Goal: Task Accomplishment & Management: Manage account settings

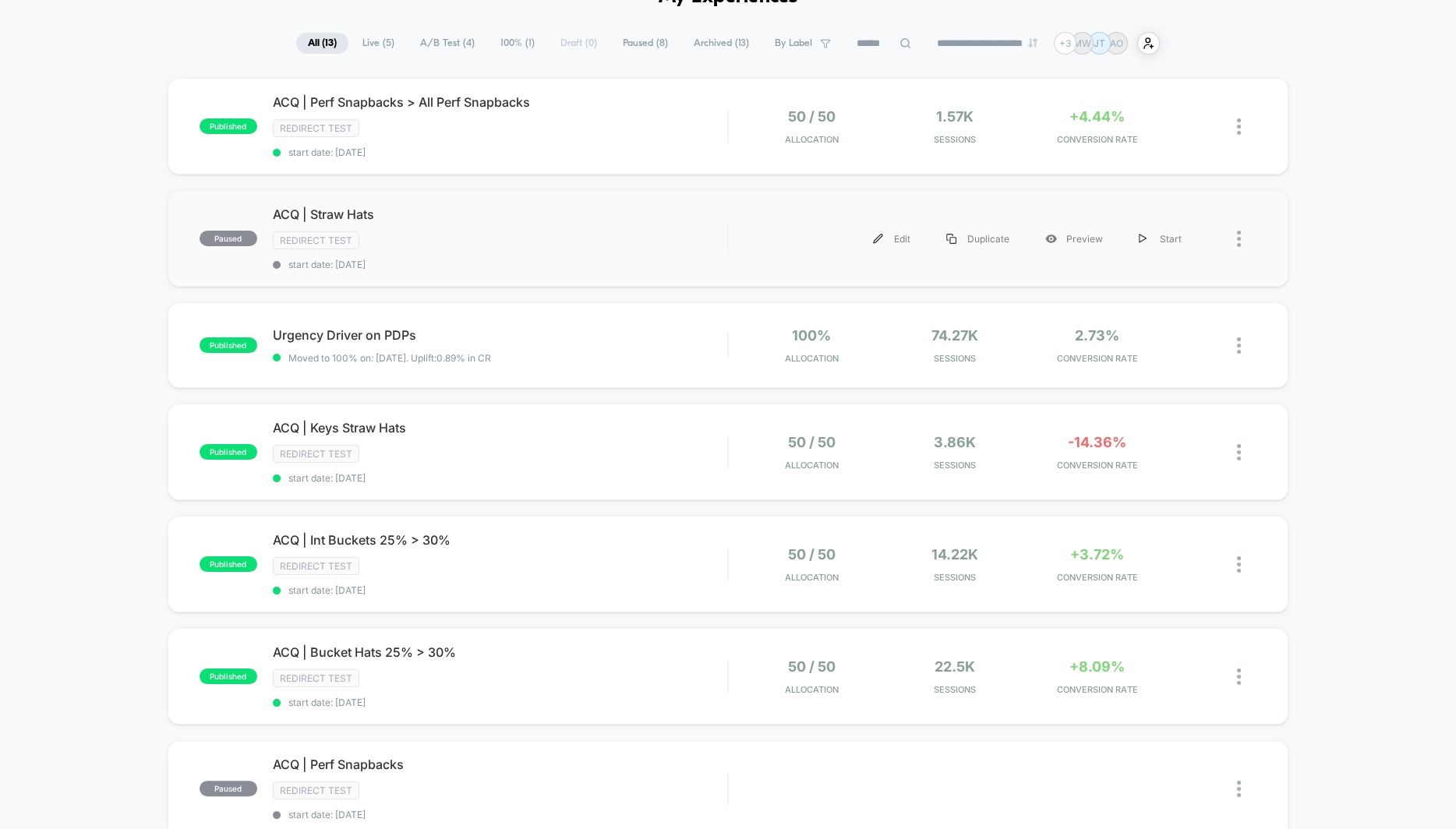
scroll to position [157, 0]
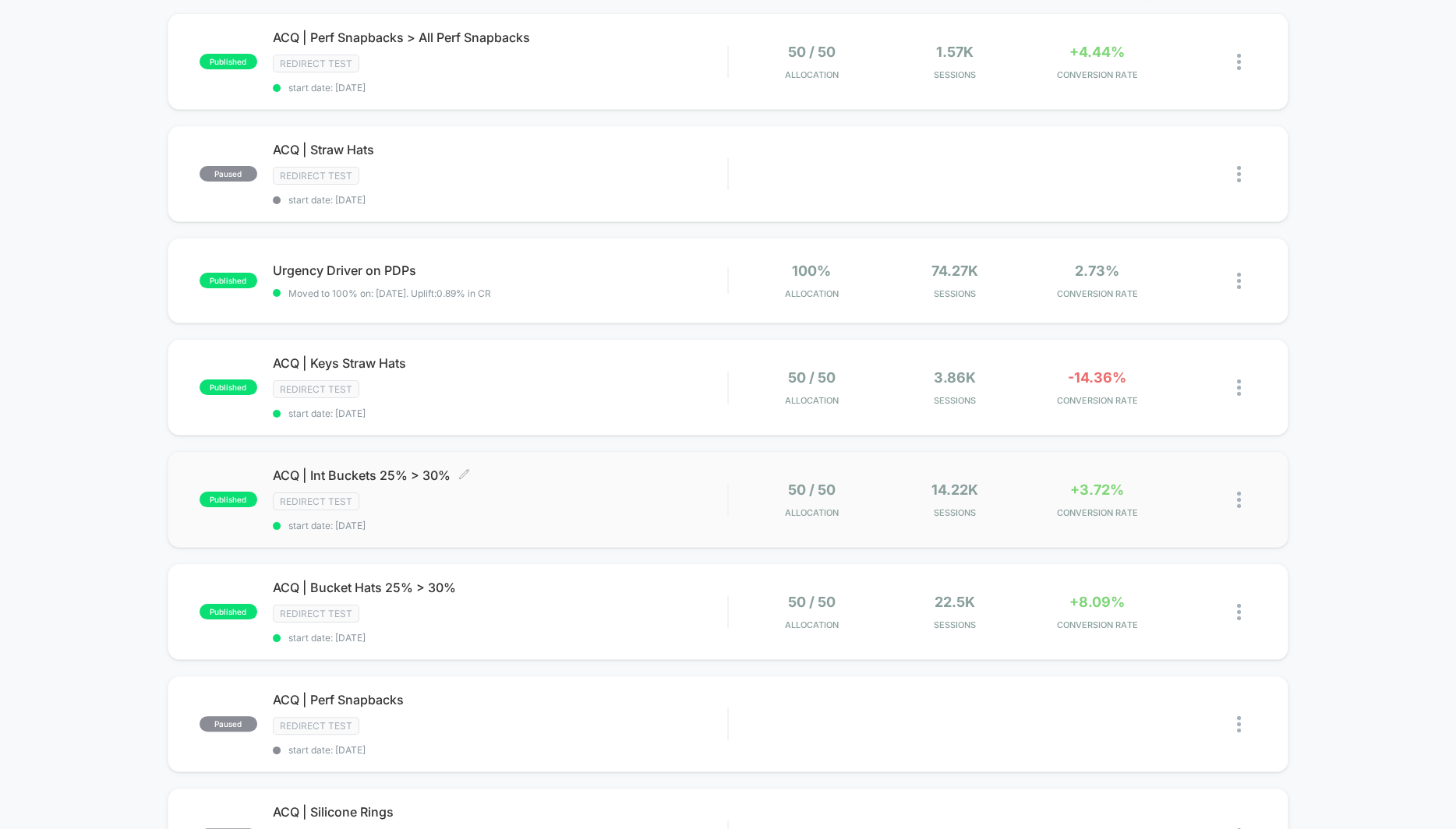
click at [425, 470] on span "ACQ | Int Buckets 25% > 30% Click to edit experience details" at bounding box center [499, 476] width 454 height 16
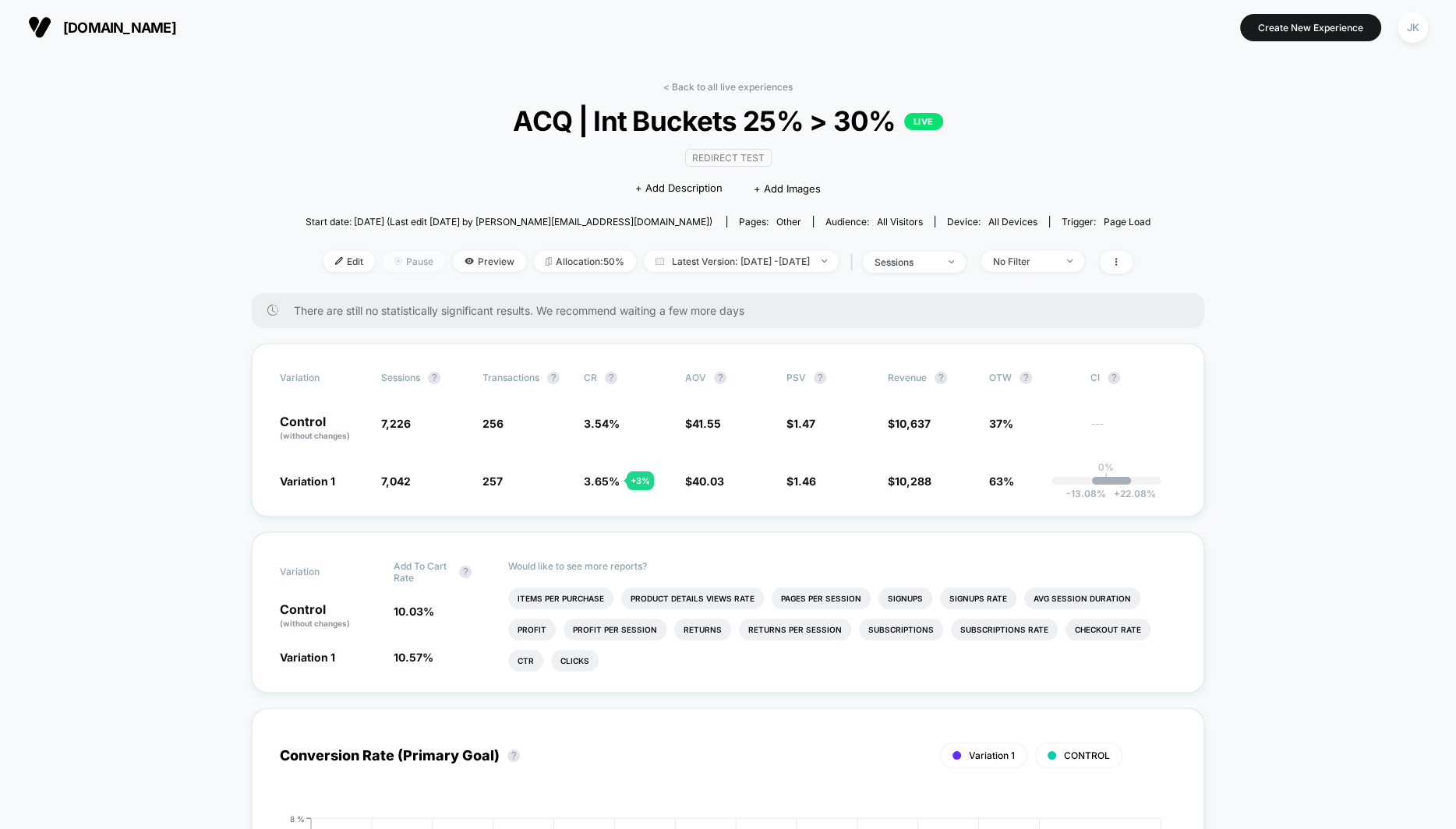
click at [394, 259] on span "Pause" at bounding box center [413, 262] width 62 height 21
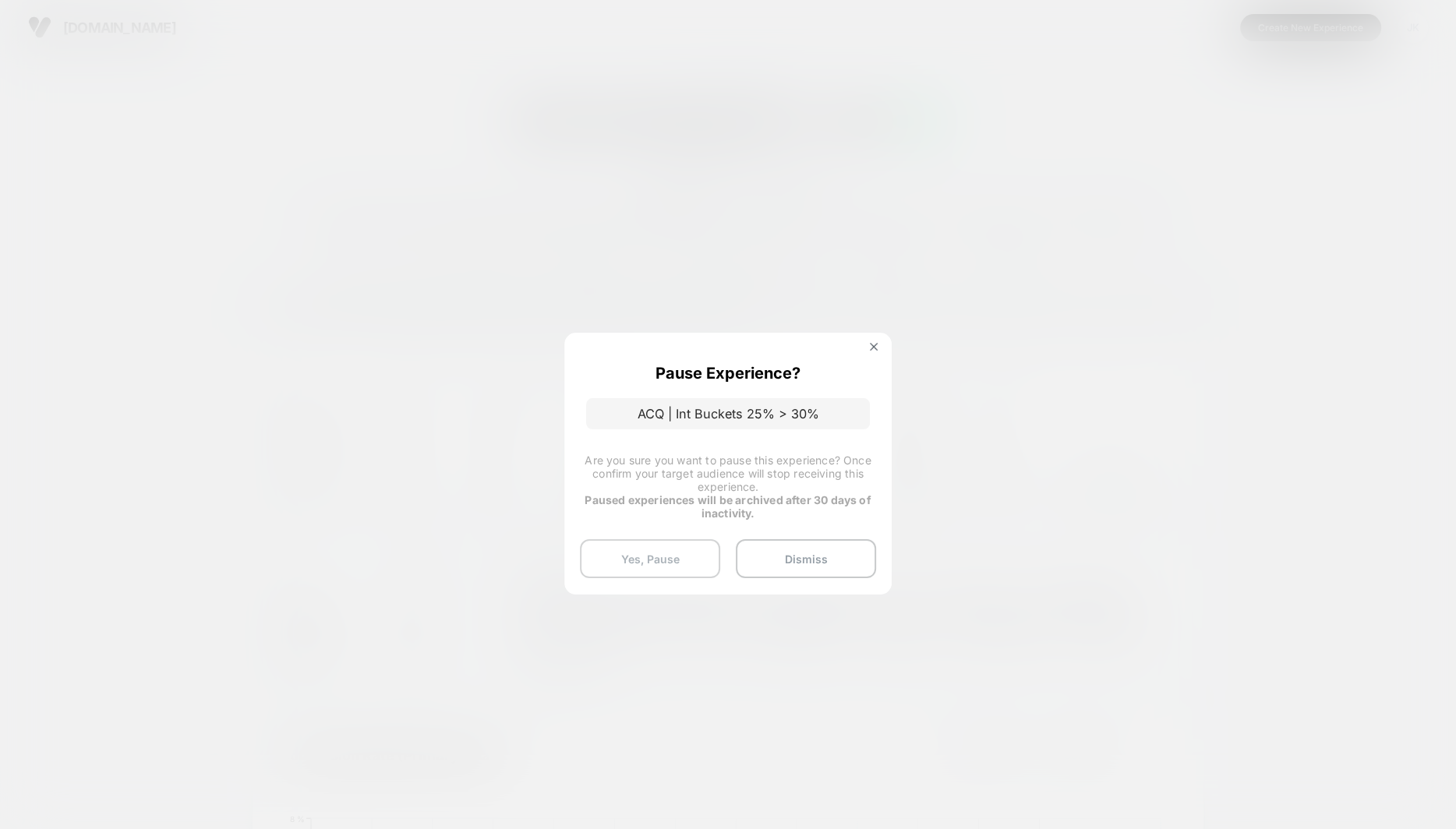
click at [658, 559] on button "Yes, Pause" at bounding box center [650, 559] width 140 height 39
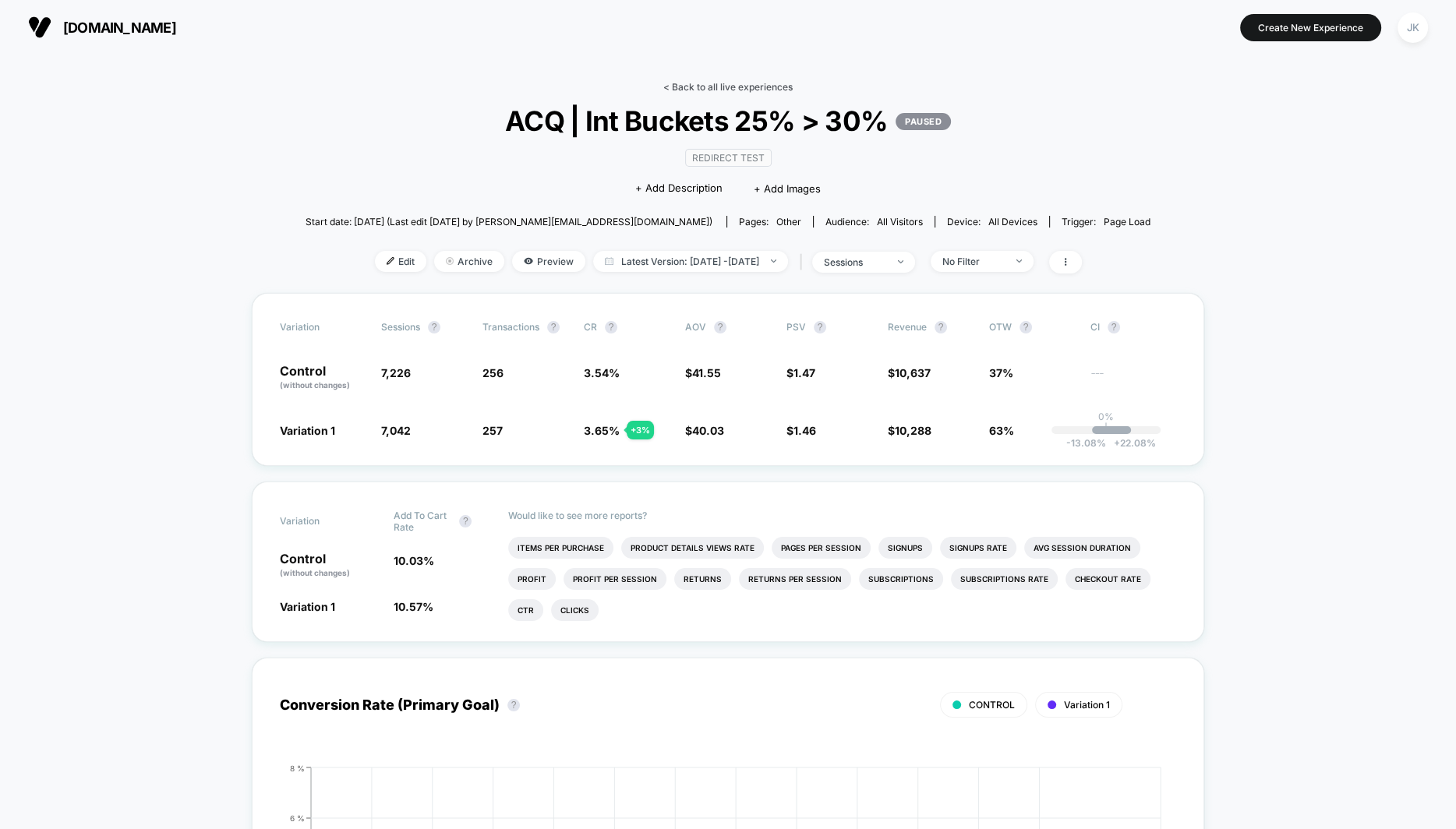
click at [699, 85] on link "< Back to all live experiences" at bounding box center [728, 87] width 129 height 12
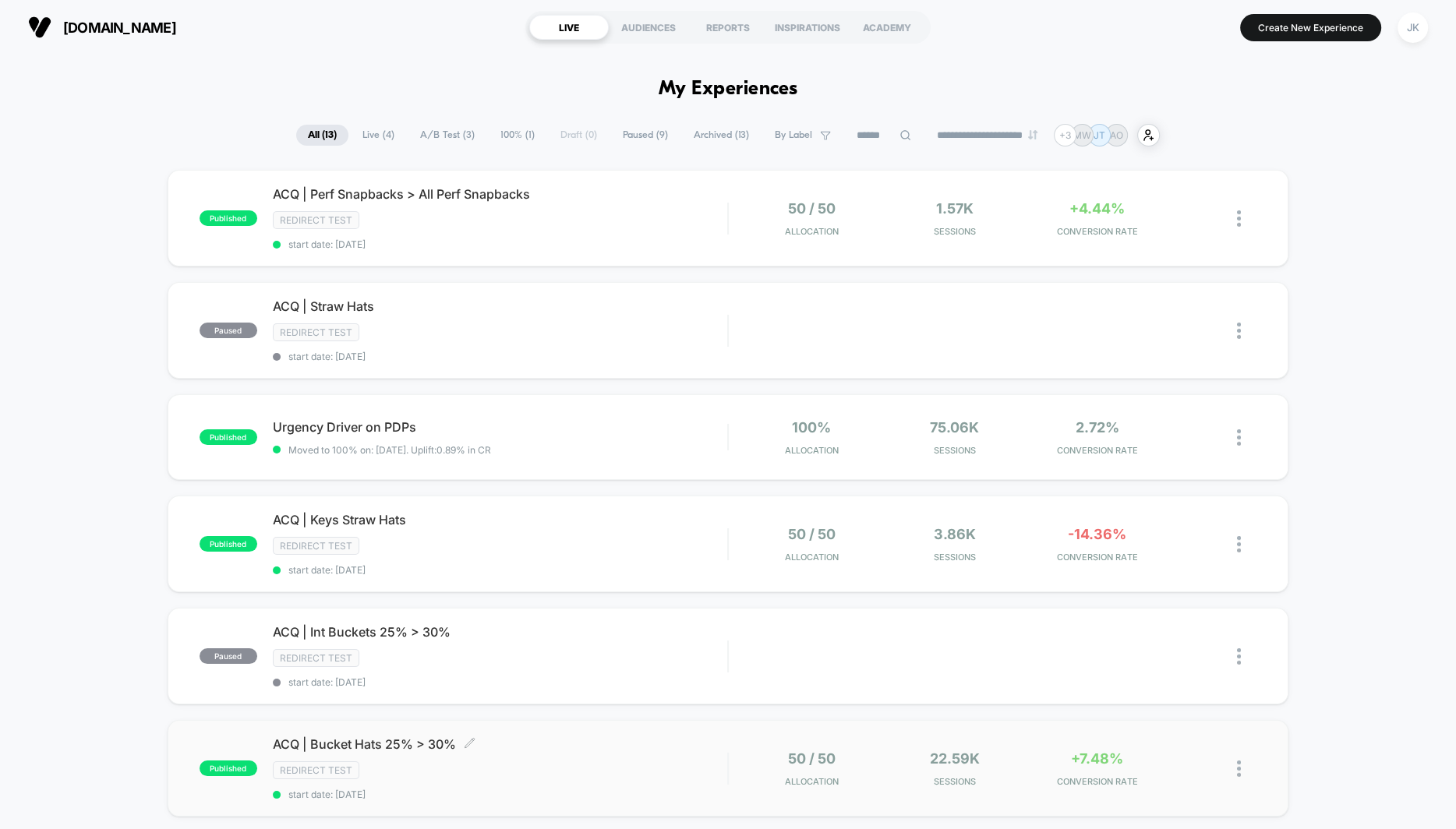
click at [310, 737] on span "ACQ | Bucket Hats 25% > 30% Click to edit experience details" at bounding box center [499, 744] width 454 height 16
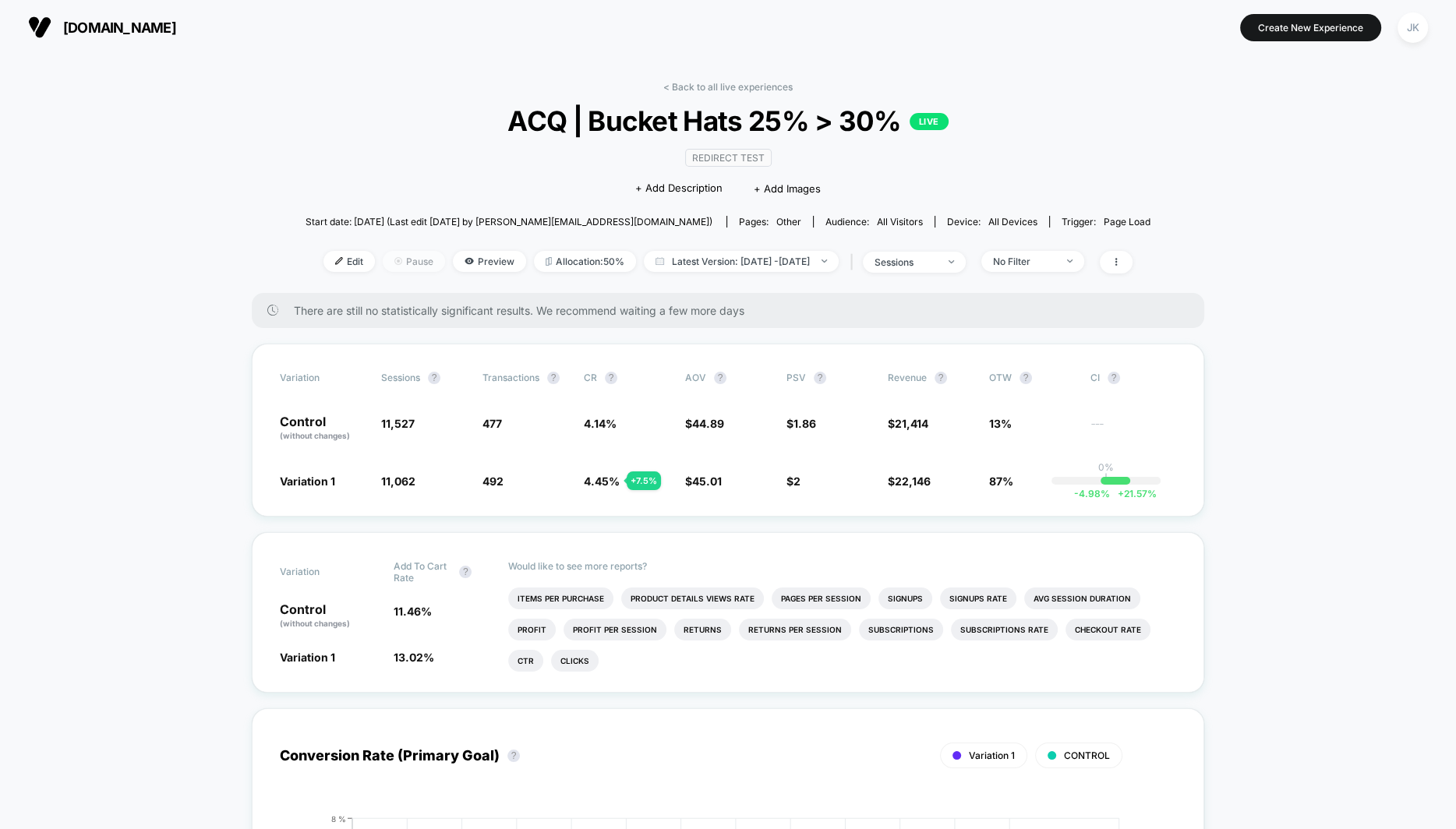
click at [392, 254] on span "Pause" at bounding box center [413, 262] width 62 height 21
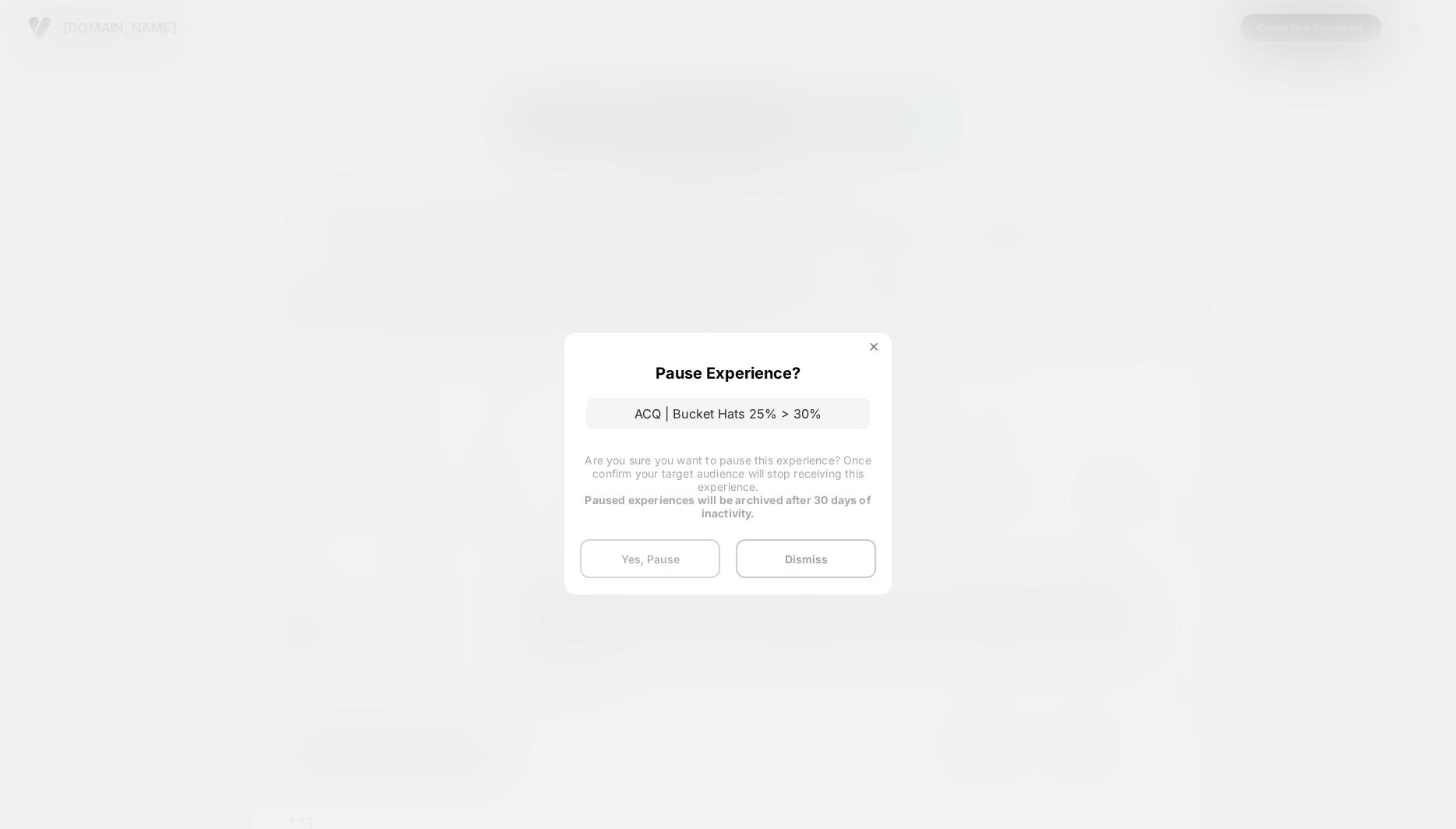
click at [676, 559] on button "Yes, Pause" at bounding box center [650, 559] width 140 height 39
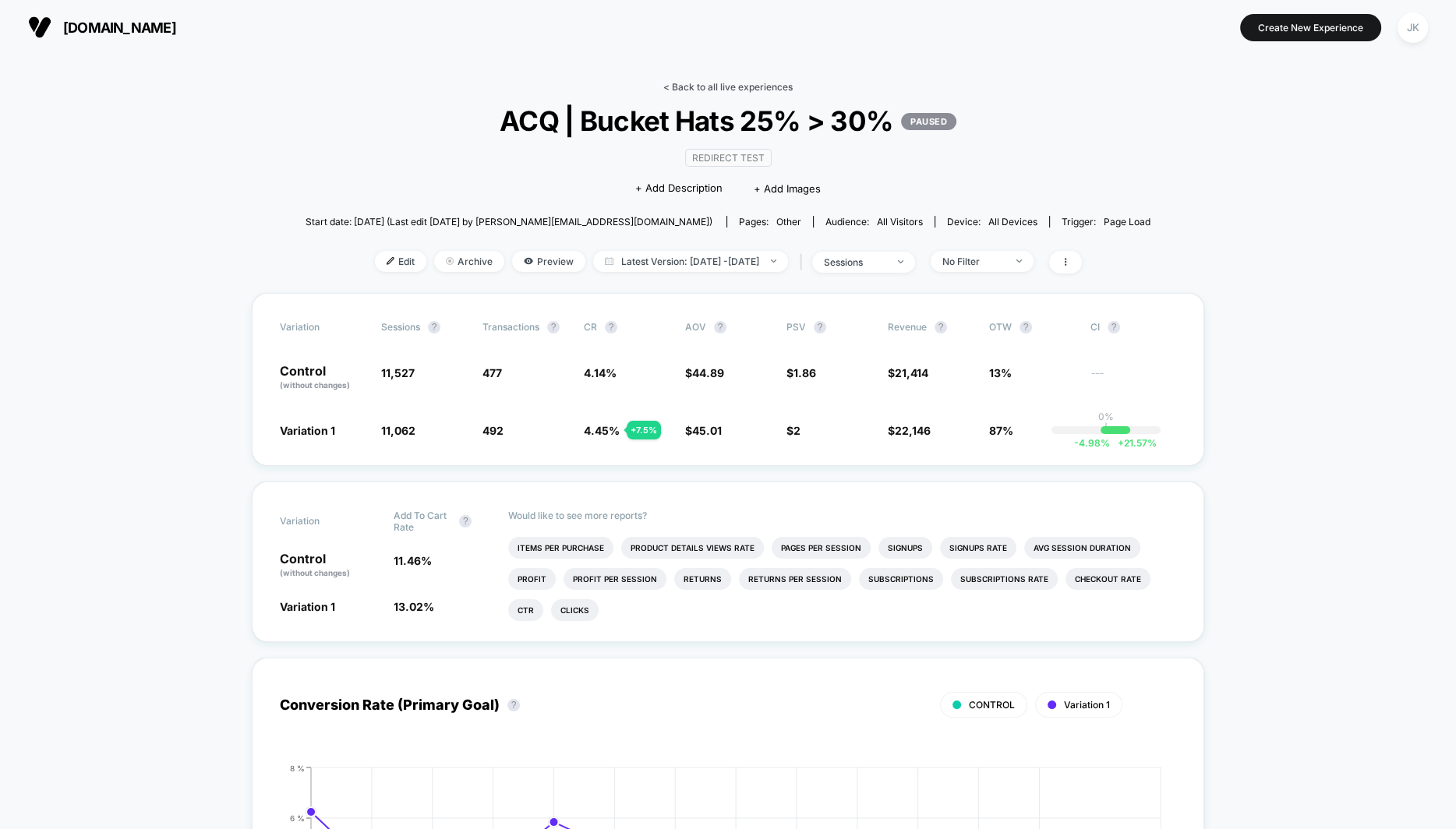
click at [743, 82] on link "< Back to all live experiences" at bounding box center [728, 87] width 129 height 12
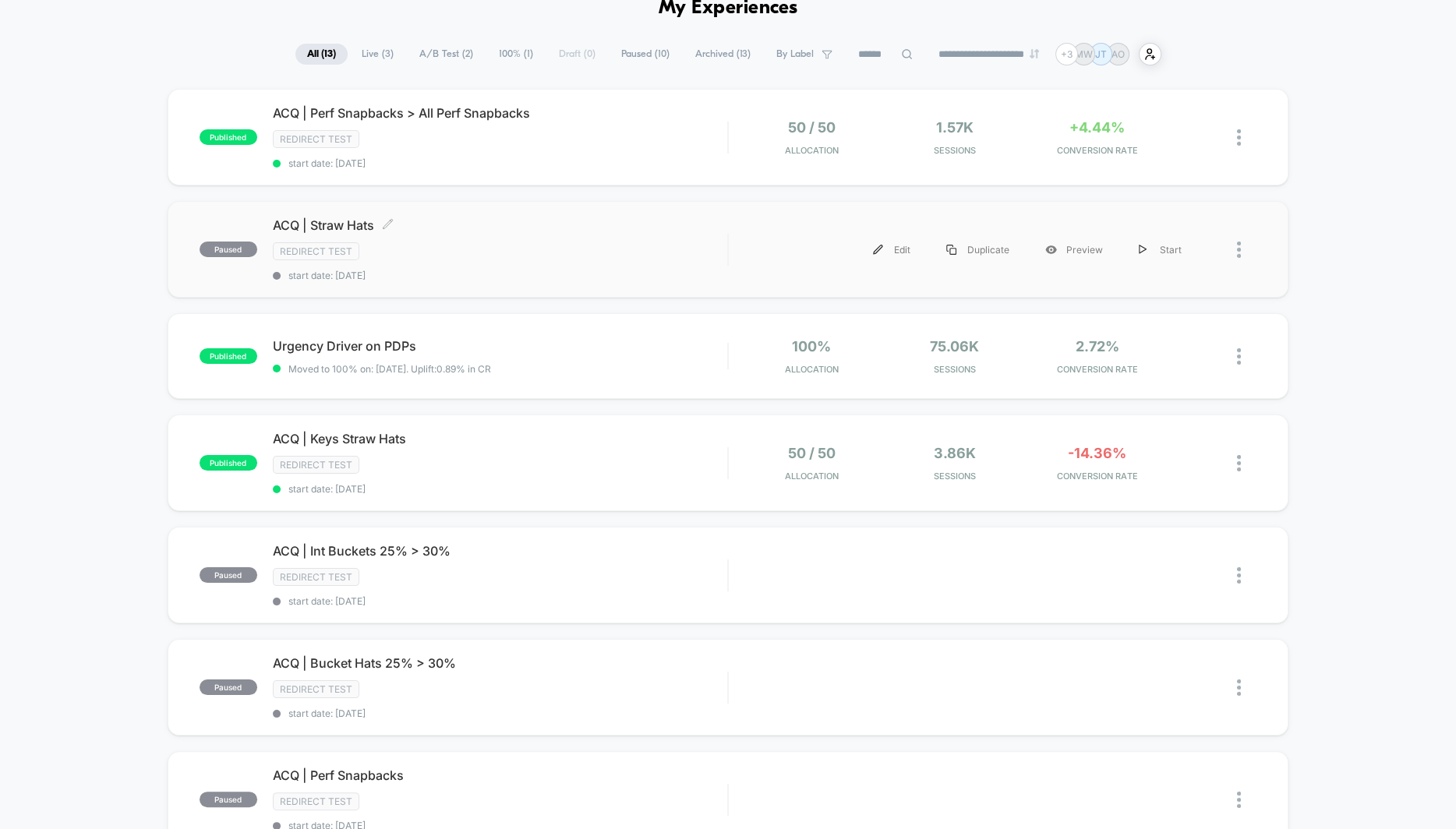
scroll to position [174, 0]
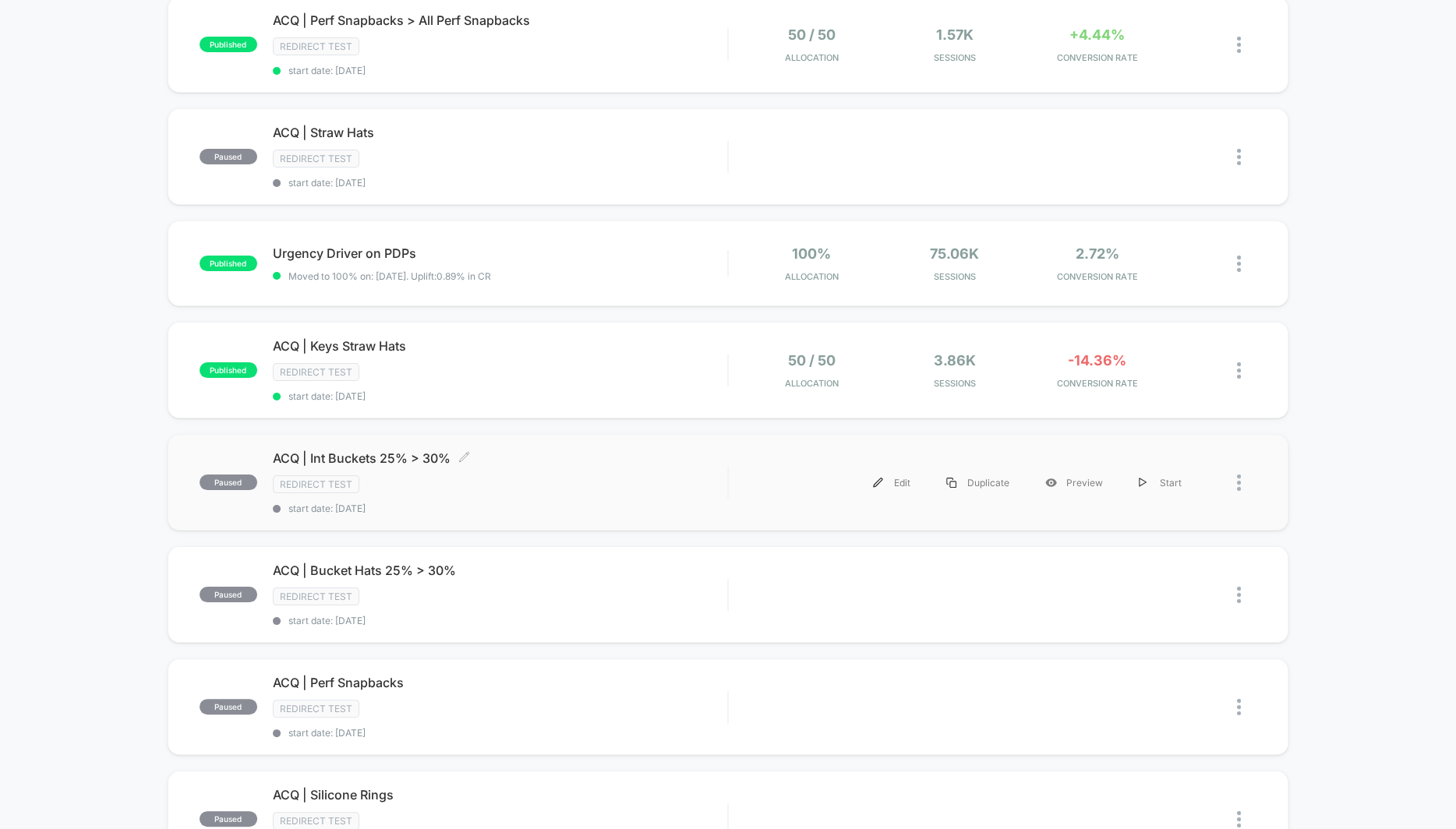
click at [302, 455] on span "ACQ | Int Buckets 25% > 30% Click to edit experience details" at bounding box center [499, 458] width 454 height 16
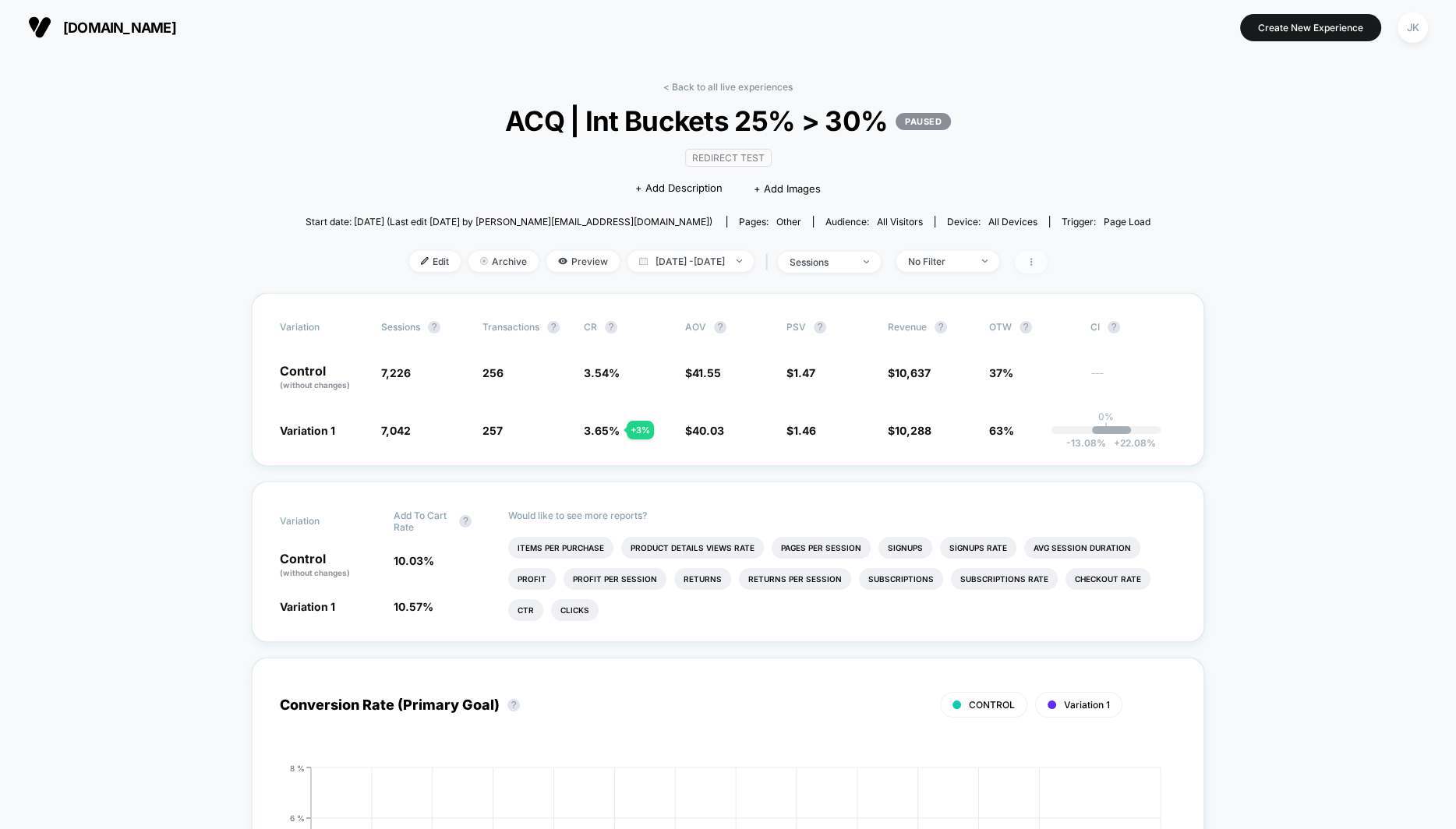
click at [1048, 259] on span at bounding box center [1031, 262] width 33 height 22
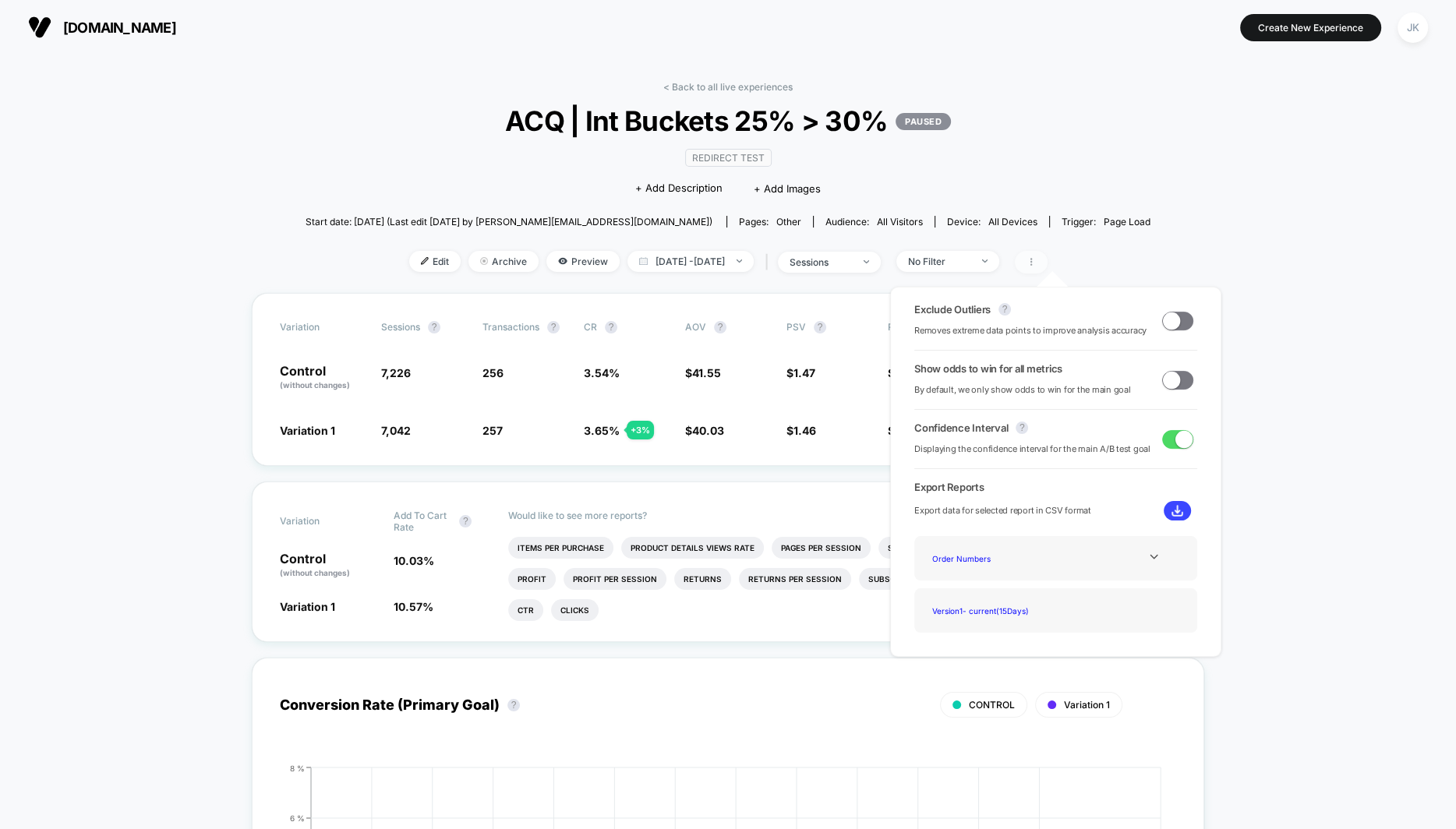
click at [1048, 259] on span at bounding box center [1031, 262] width 33 height 22
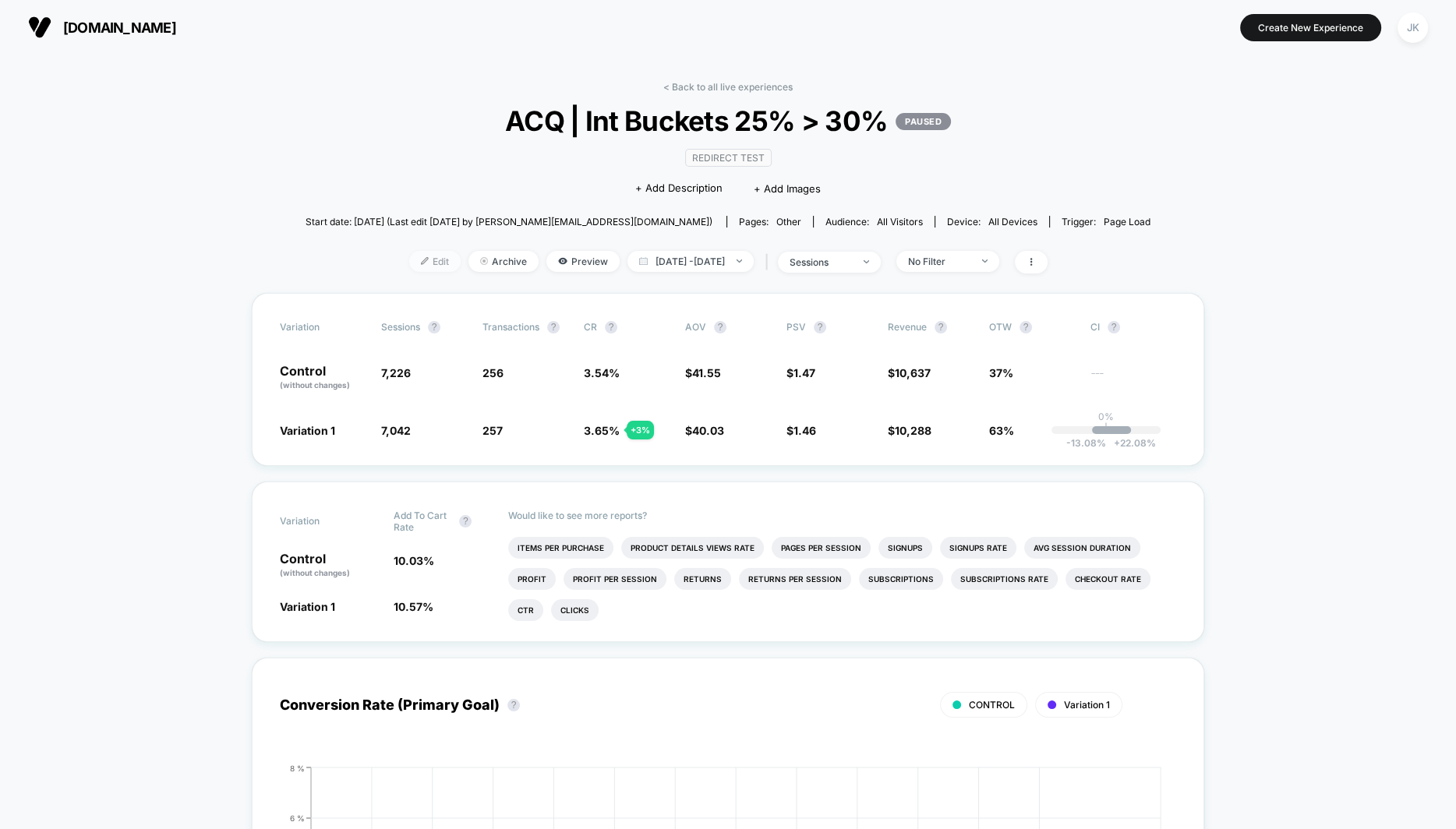
click at [409, 256] on span "Edit" at bounding box center [435, 262] width 52 height 21
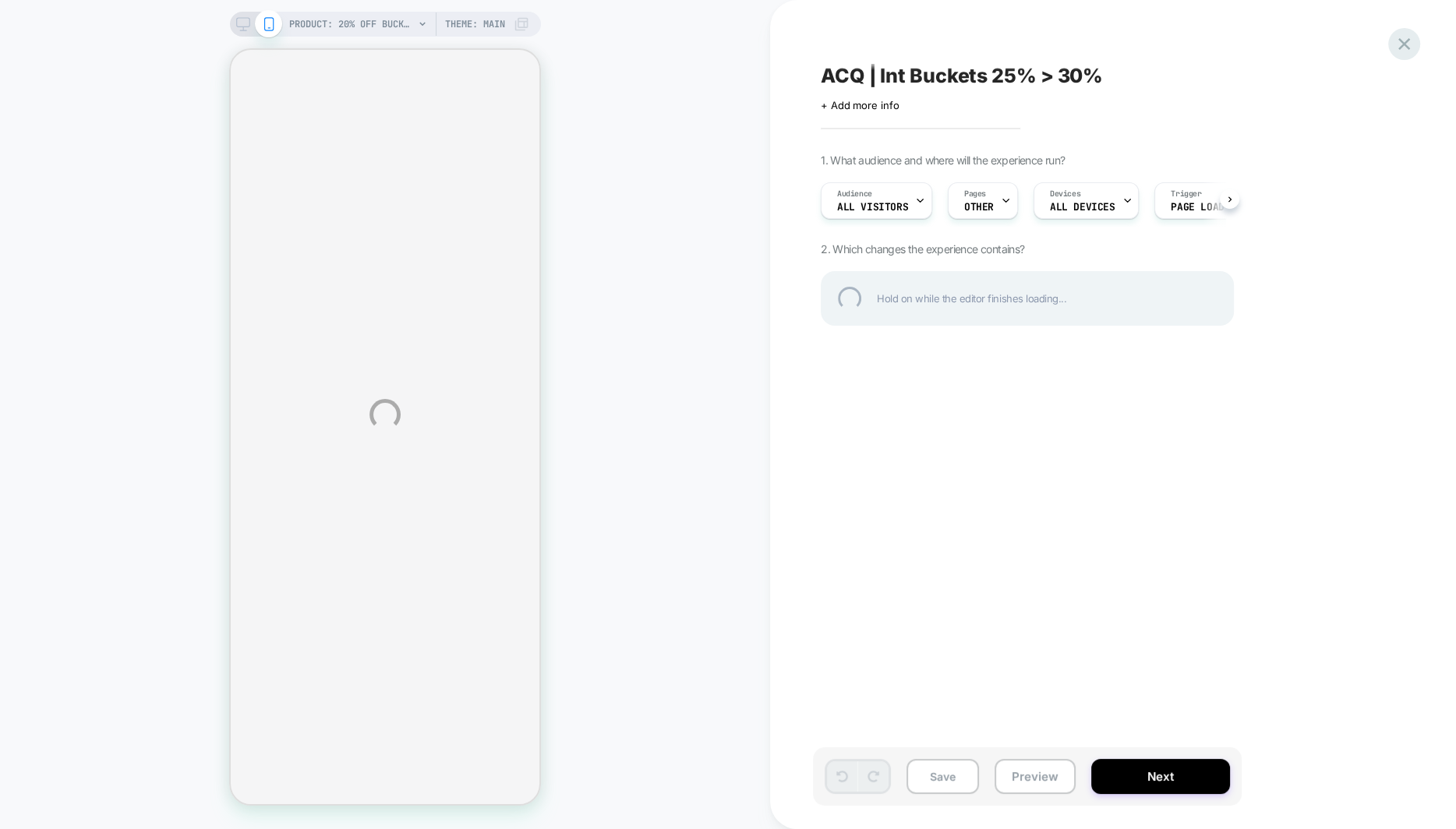
click at [1408, 52] on div at bounding box center [1403, 44] width 32 height 32
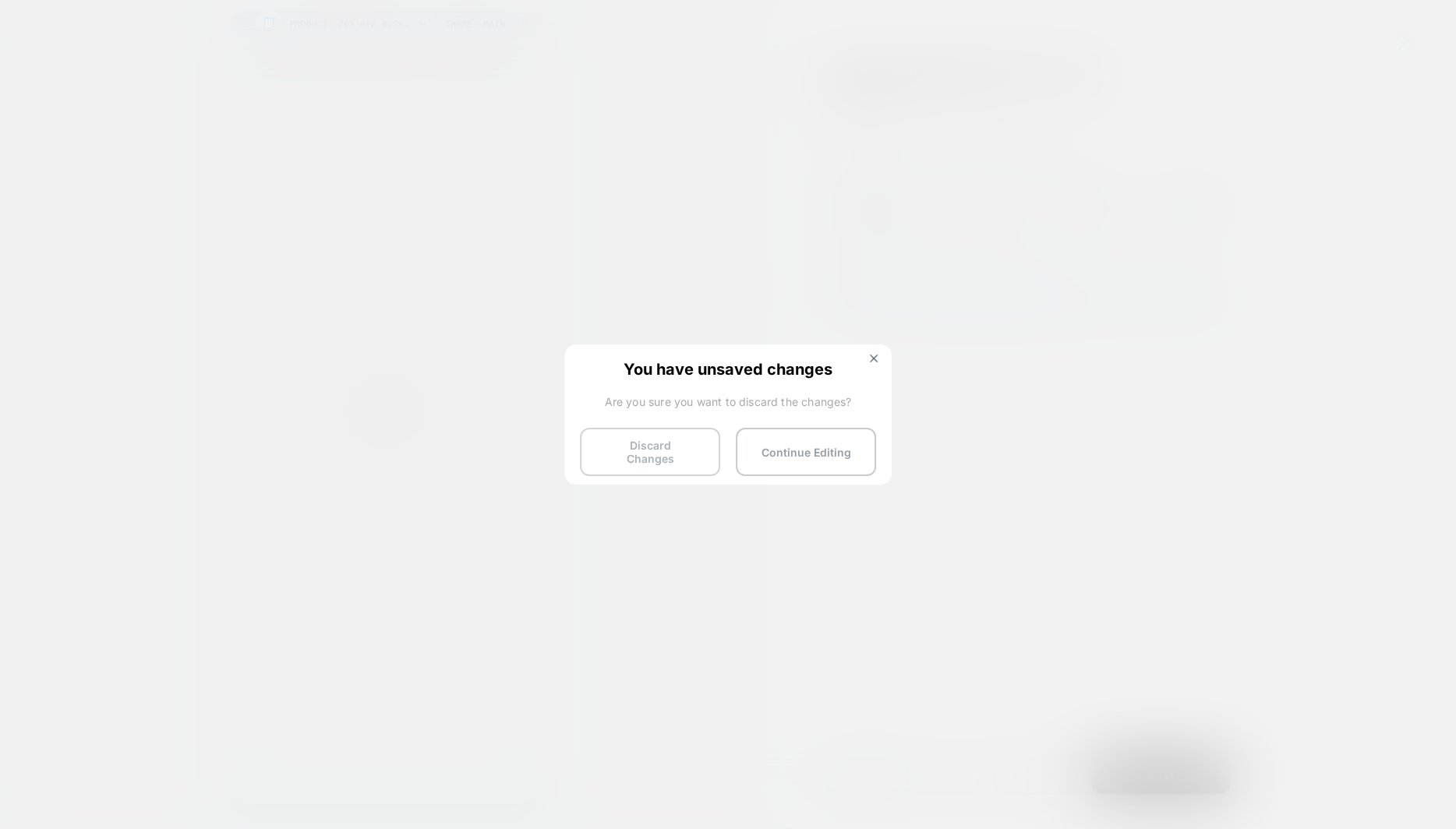
click at [657, 455] on button "Discard Changes" at bounding box center [650, 452] width 140 height 49
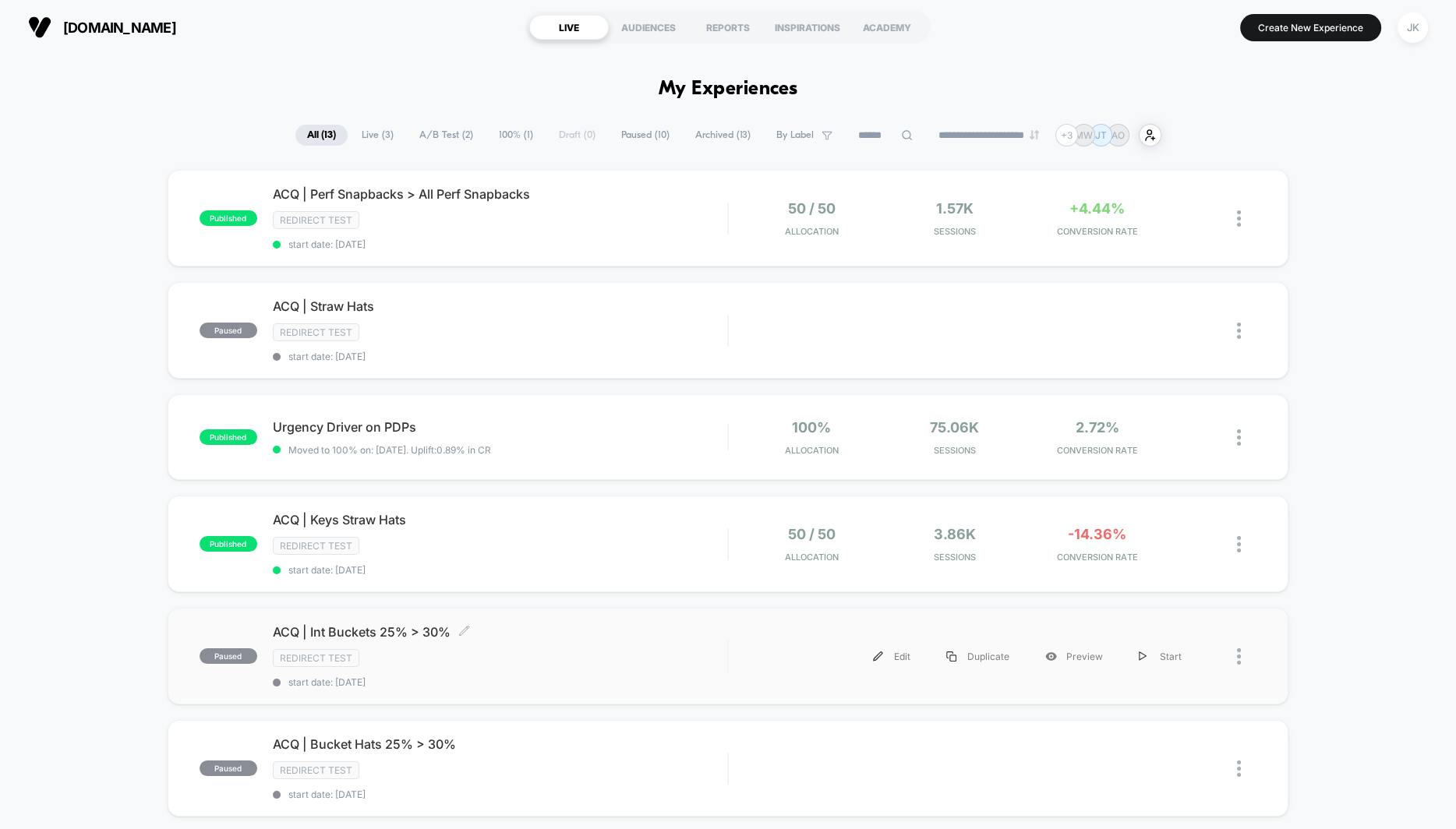
click at [382, 625] on span "ACQ | Int Buckets 25% > 30% Click to edit experience details" at bounding box center [499, 632] width 454 height 16
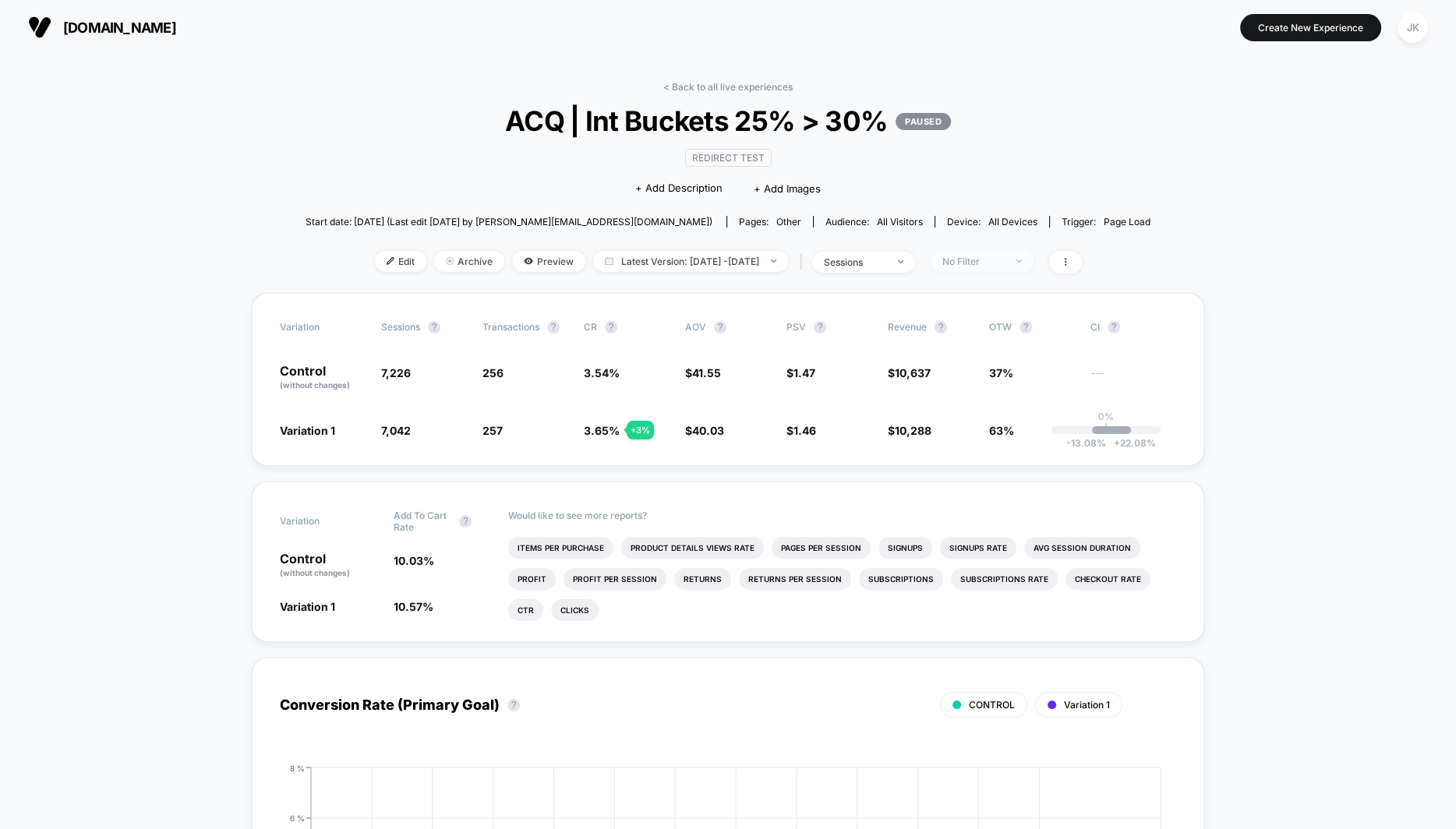
click at [1005, 256] on div "No Filter" at bounding box center [974, 262] width 62 height 12
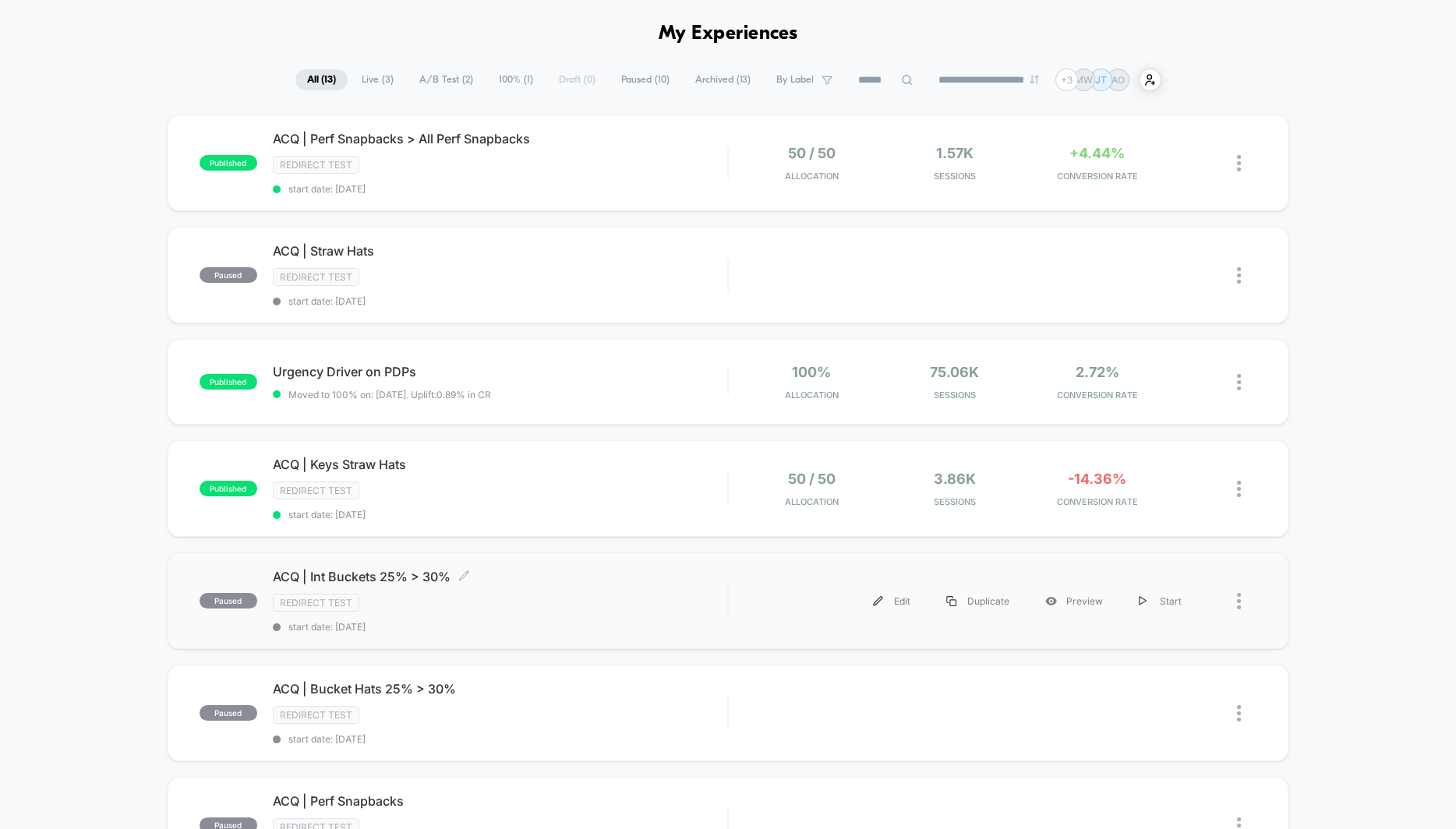
scroll to position [76, 0]
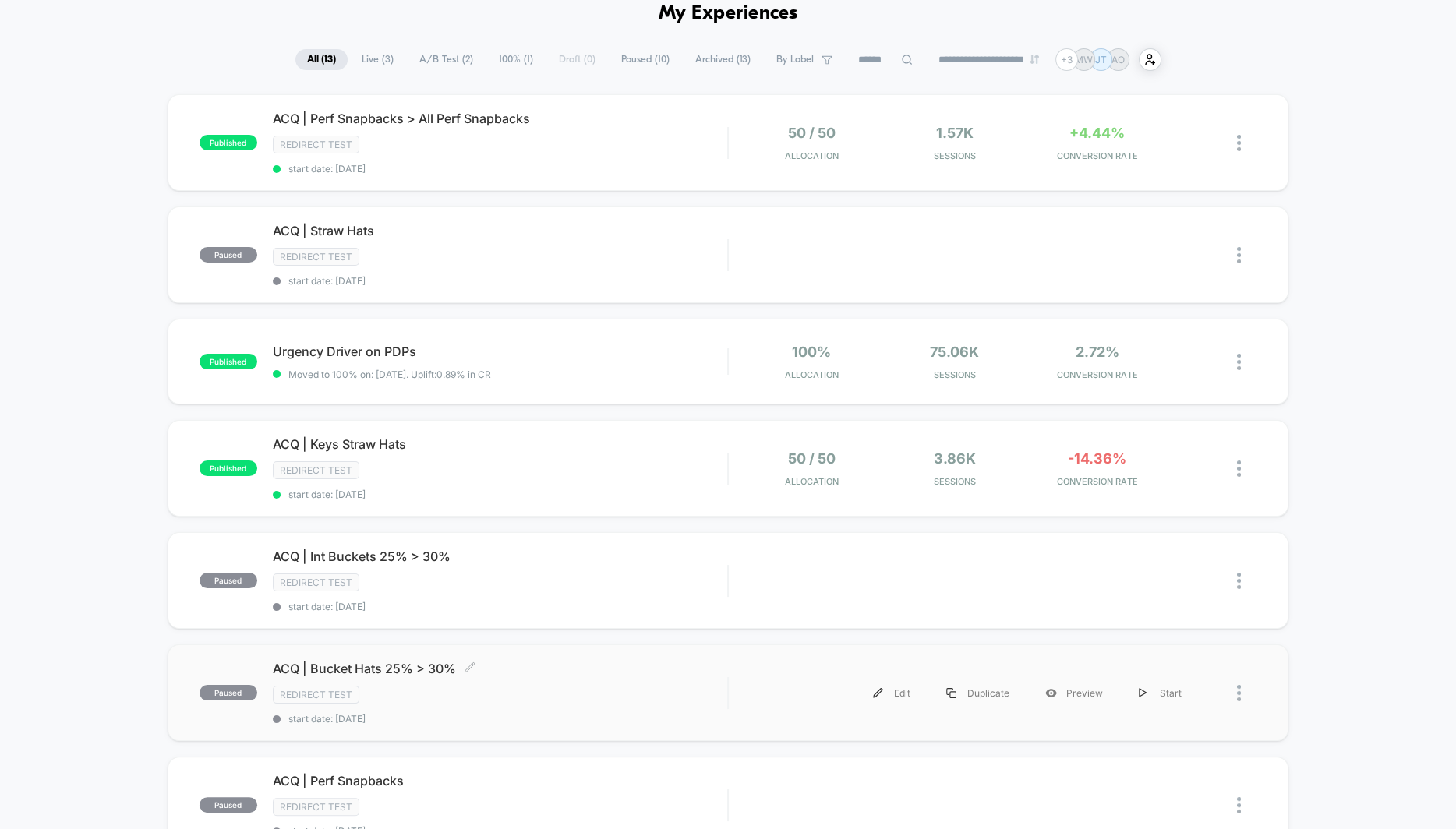
click at [352, 662] on span "ACQ | Bucket Hats 25% > 30% Click to edit experience details" at bounding box center [499, 668] width 454 height 16
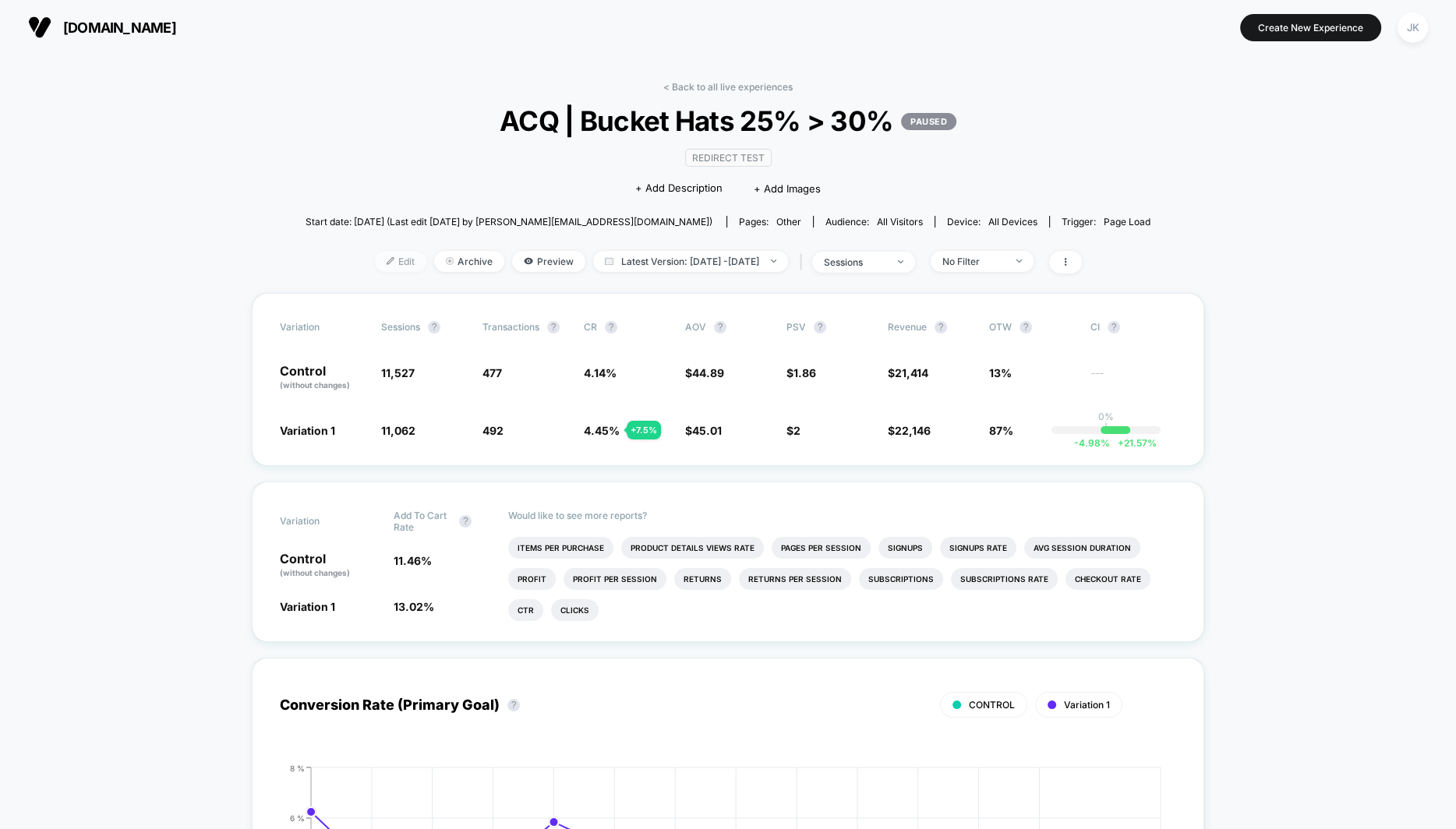
click at [374, 259] on span "Edit" at bounding box center [400, 262] width 52 height 21
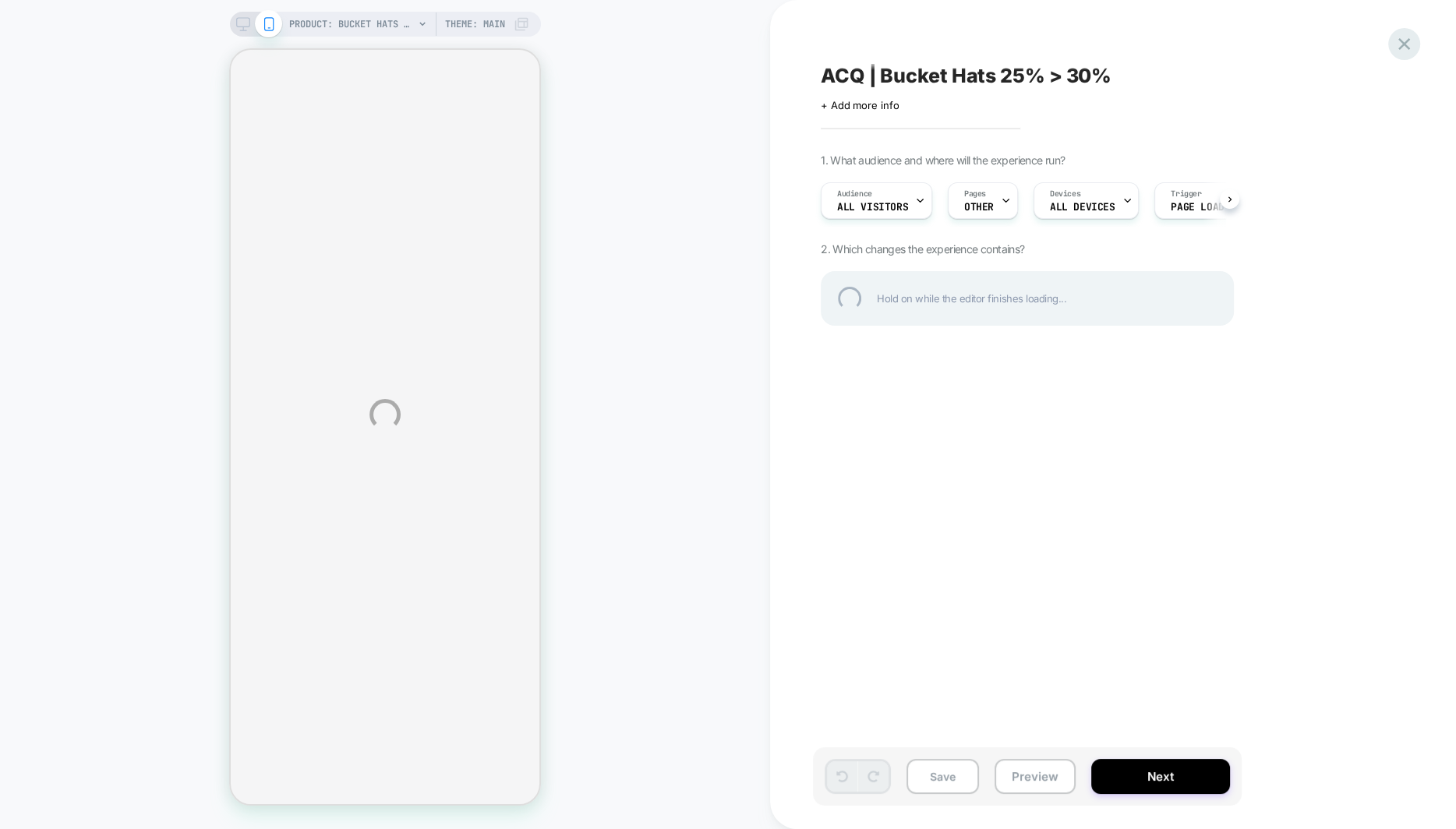
click at [1409, 46] on div at bounding box center [1403, 44] width 32 height 32
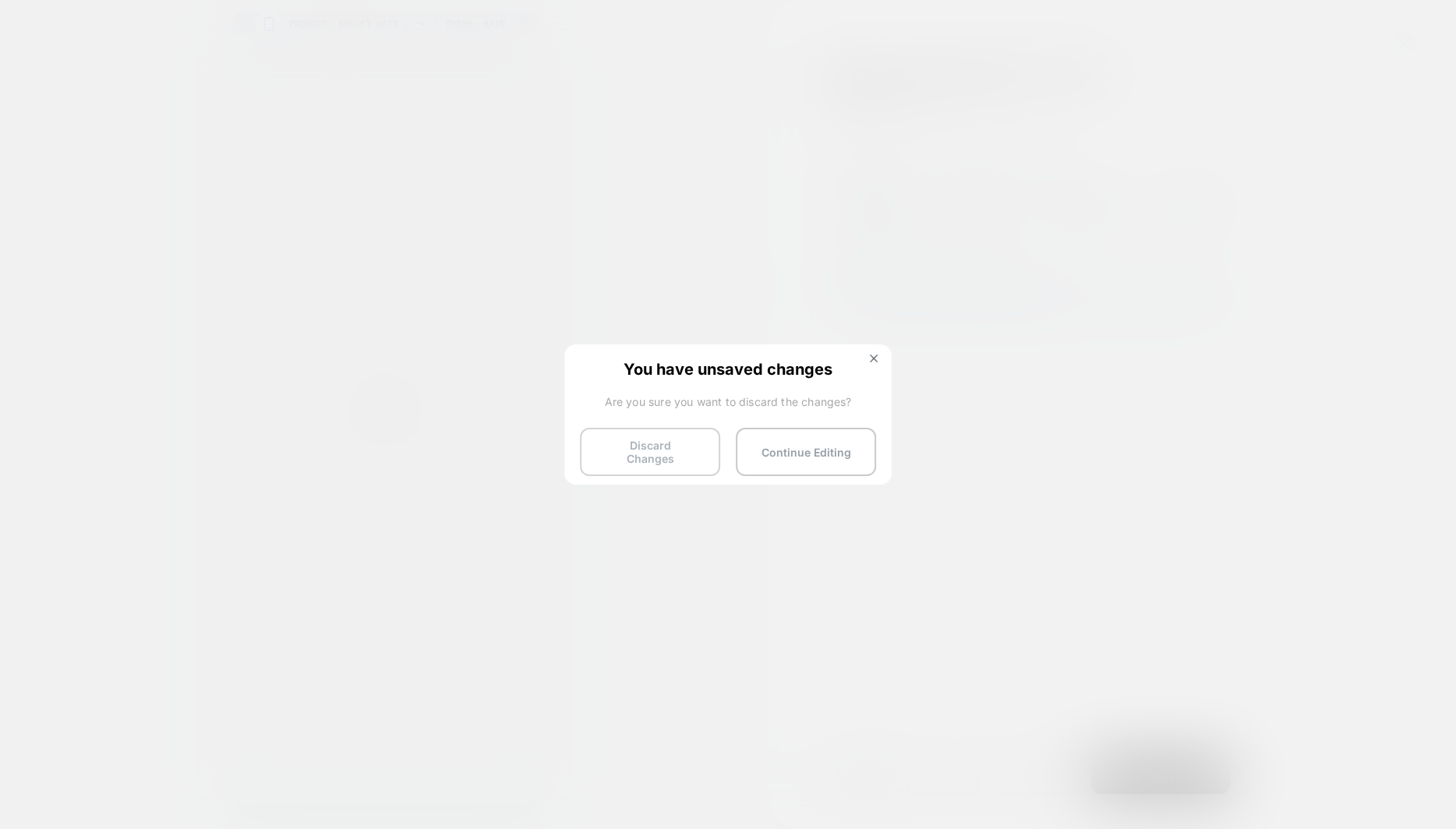
click at [680, 434] on button "Discard Changes" at bounding box center [650, 452] width 140 height 49
